Goal: Information Seeking & Learning: Learn about a topic

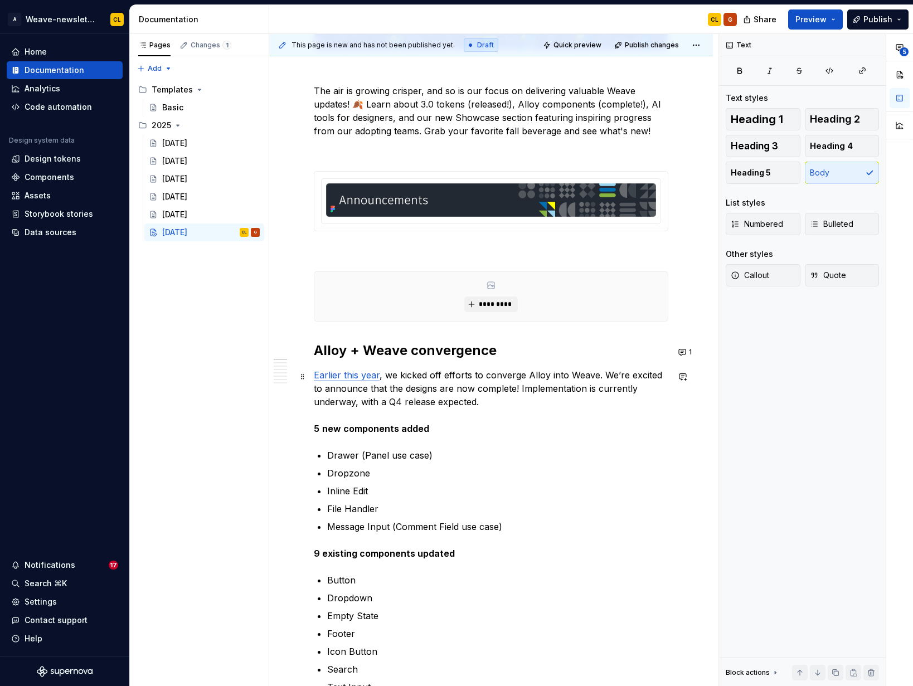
scroll to position [282, 0]
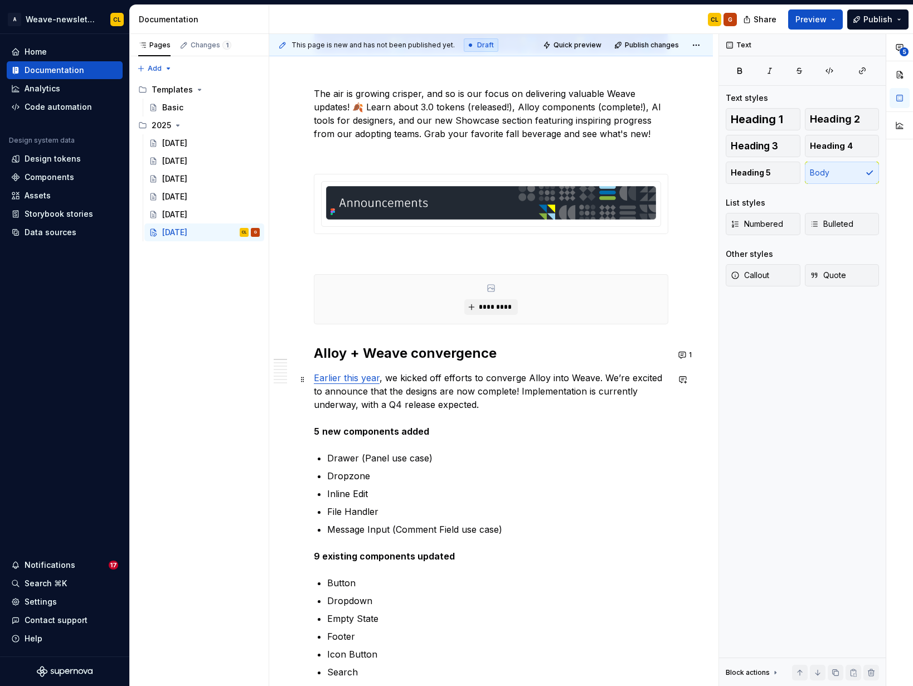
click at [440, 391] on p "Earlier this year , we kicked off efforts to converge Alloy into Weave. We’re e…" at bounding box center [491, 404] width 355 height 67
click at [506, 385] on p "Earlier this year , we kicked off efforts to converge Alloy into Weave. We’re e…" at bounding box center [491, 404] width 355 height 67
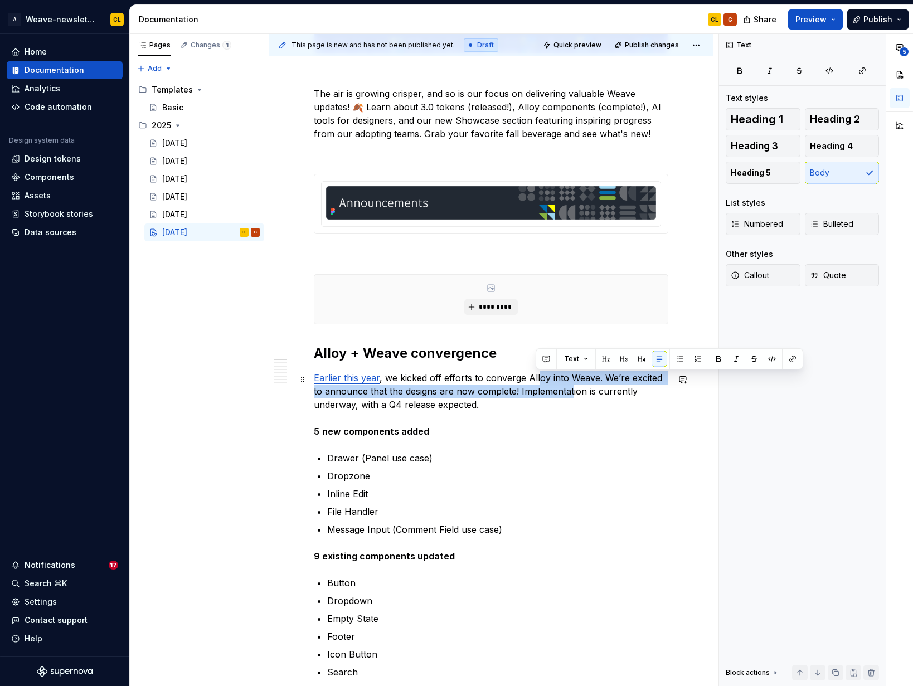
drag, startPoint x: 537, startPoint y: 383, endPoint x: 561, endPoint y: 397, distance: 28.5
click at [561, 397] on p "Earlier this year , we kicked off efforts to converge Alloy into Weave. We’re e…" at bounding box center [491, 404] width 355 height 67
click at [462, 394] on p "Earlier this year , we kicked off efforts to converge Alloy into Weave. We’re e…" at bounding box center [491, 404] width 355 height 67
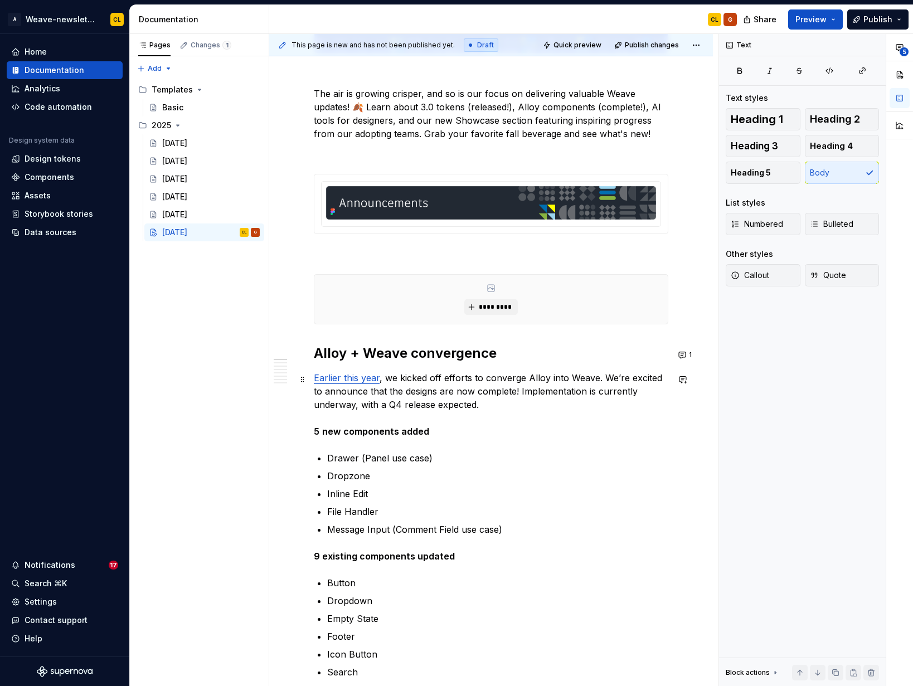
click at [595, 380] on p "Earlier this year , we kicked off efforts to converge Alloy into Weave. We’re e…" at bounding box center [491, 404] width 355 height 67
click at [518, 382] on p "Earlier this year , we kicked off efforts to converge Alloy into Weave. We’re e…" at bounding box center [491, 404] width 355 height 67
drag, startPoint x: 509, startPoint y: 379, endPoint x: 580, endPoint y: 382, distance: 70.9
click at [568, 380] on p "Earlier this year , we kicked off efforts to converge Alloy into Weave. We’re e…" at bounding box center [491, 404] width 355 height 67
click at [599, 389] on p "Earlier this year , we kicked off efforts to converge Alloy into Weave. We’re e…" at bounding box center [491, 404] width 355 height 67
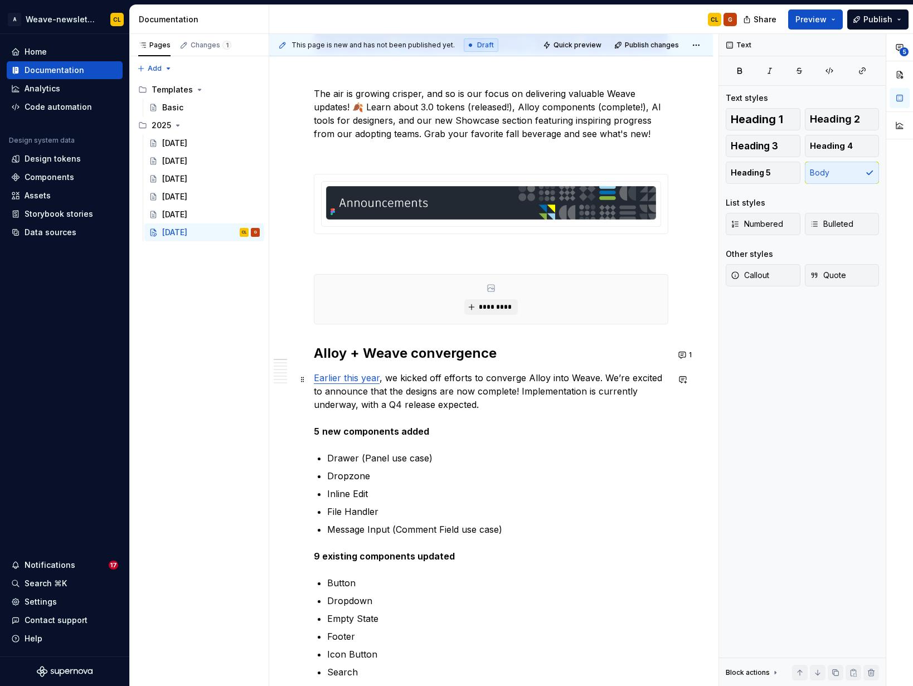
click at [410, 407] on p "Earlier this year , we kicked off efforts to converge Alloy into Weave. We’re e…" at bounding box center [491, 404] width 355 height 67
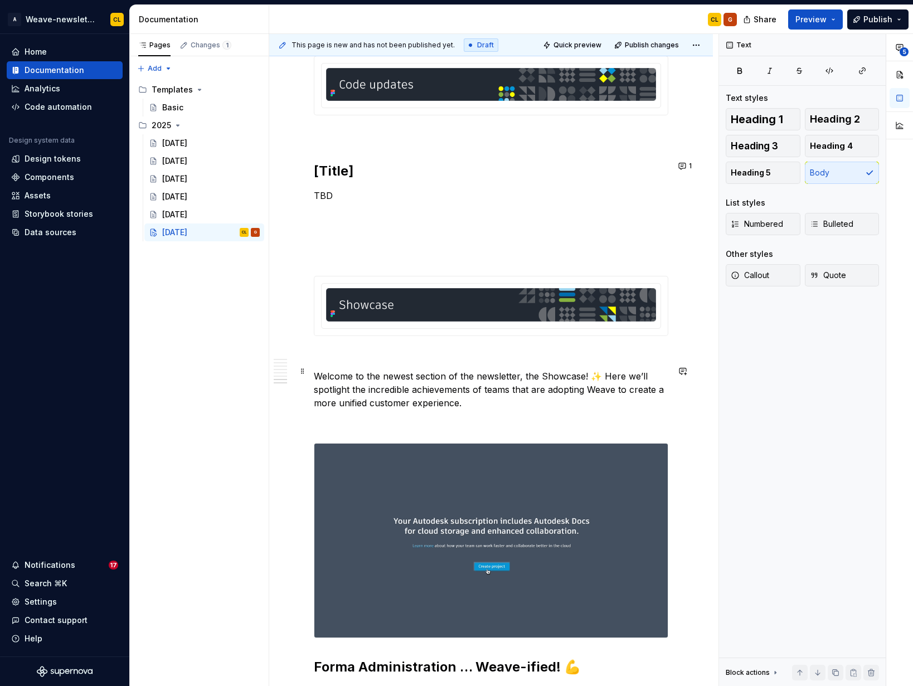
scroll to position [3663, 0]
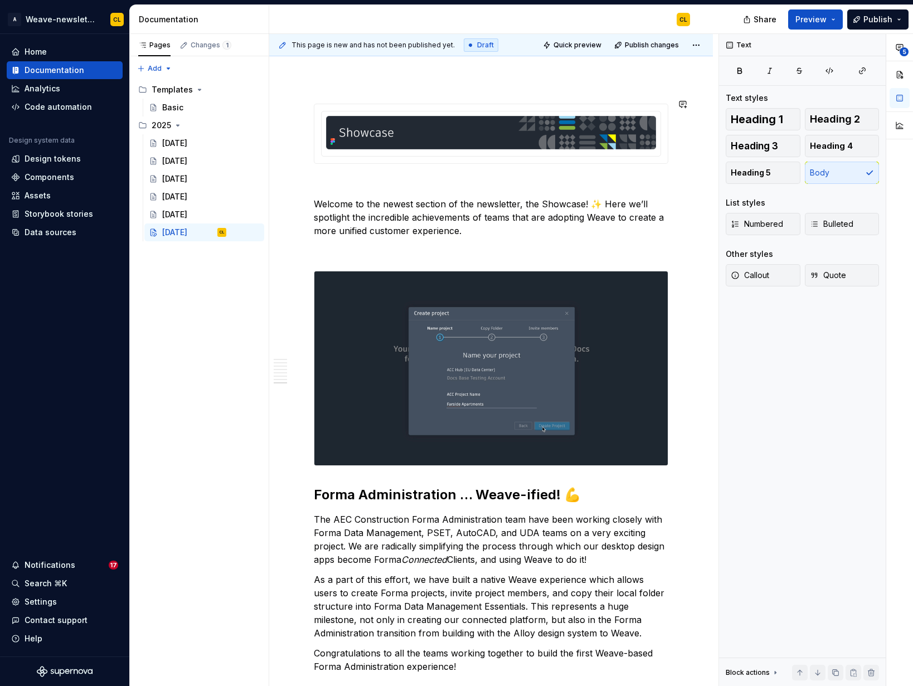
type textarea "*"
